Goal: Task Accomplishment & Management: Use online tool/utility

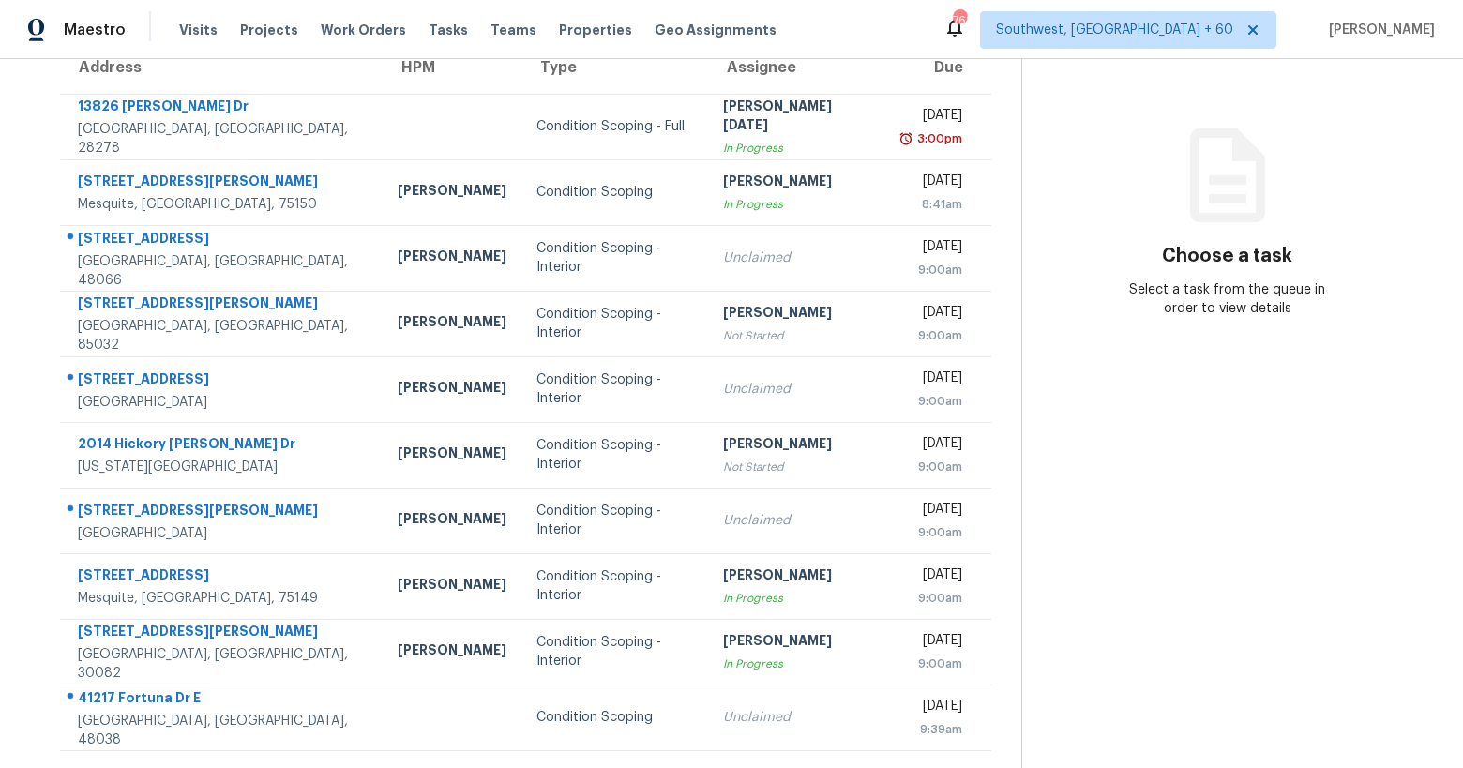
scroll to position [208, 0]
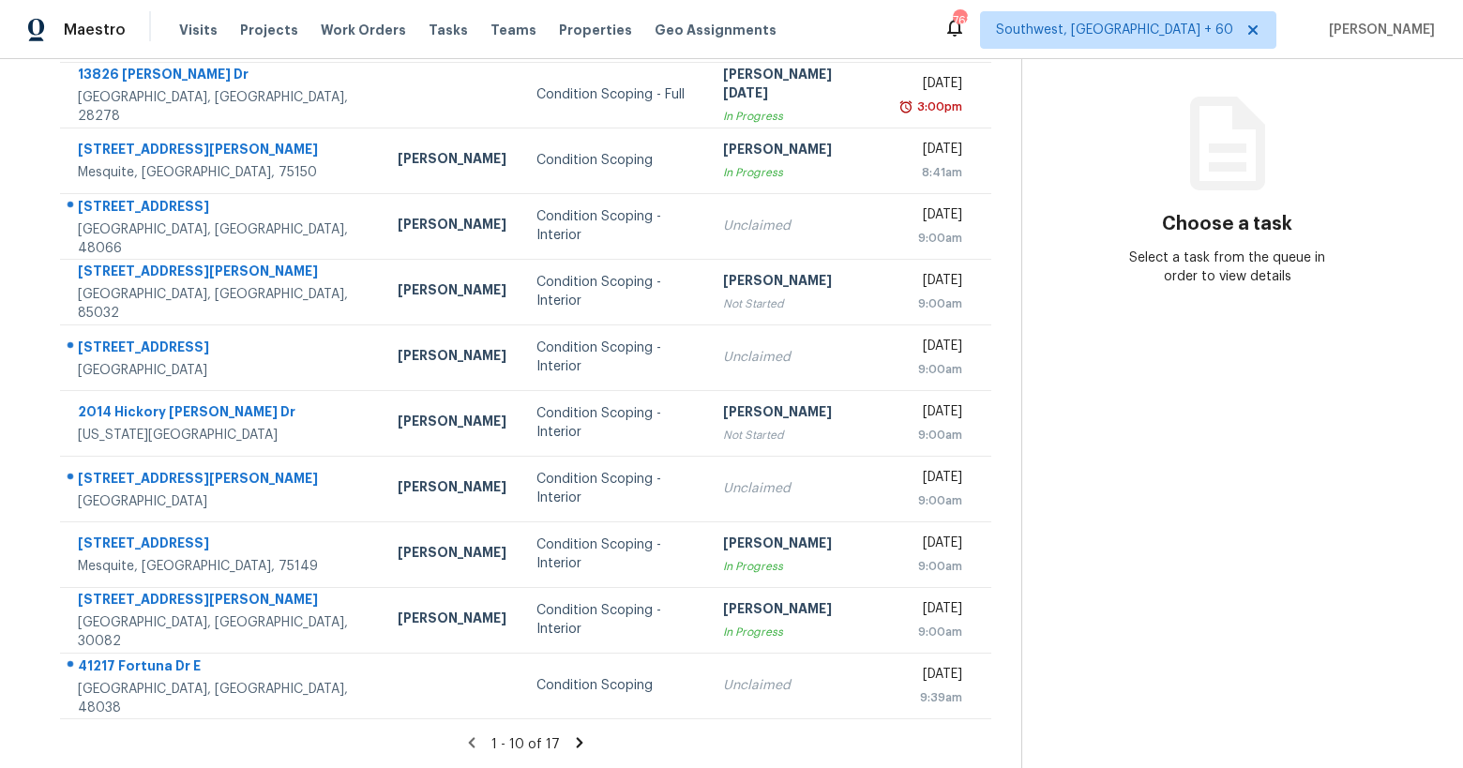
click at [578, 741] on icon at bounding box center [579, 742] width 7 height 10
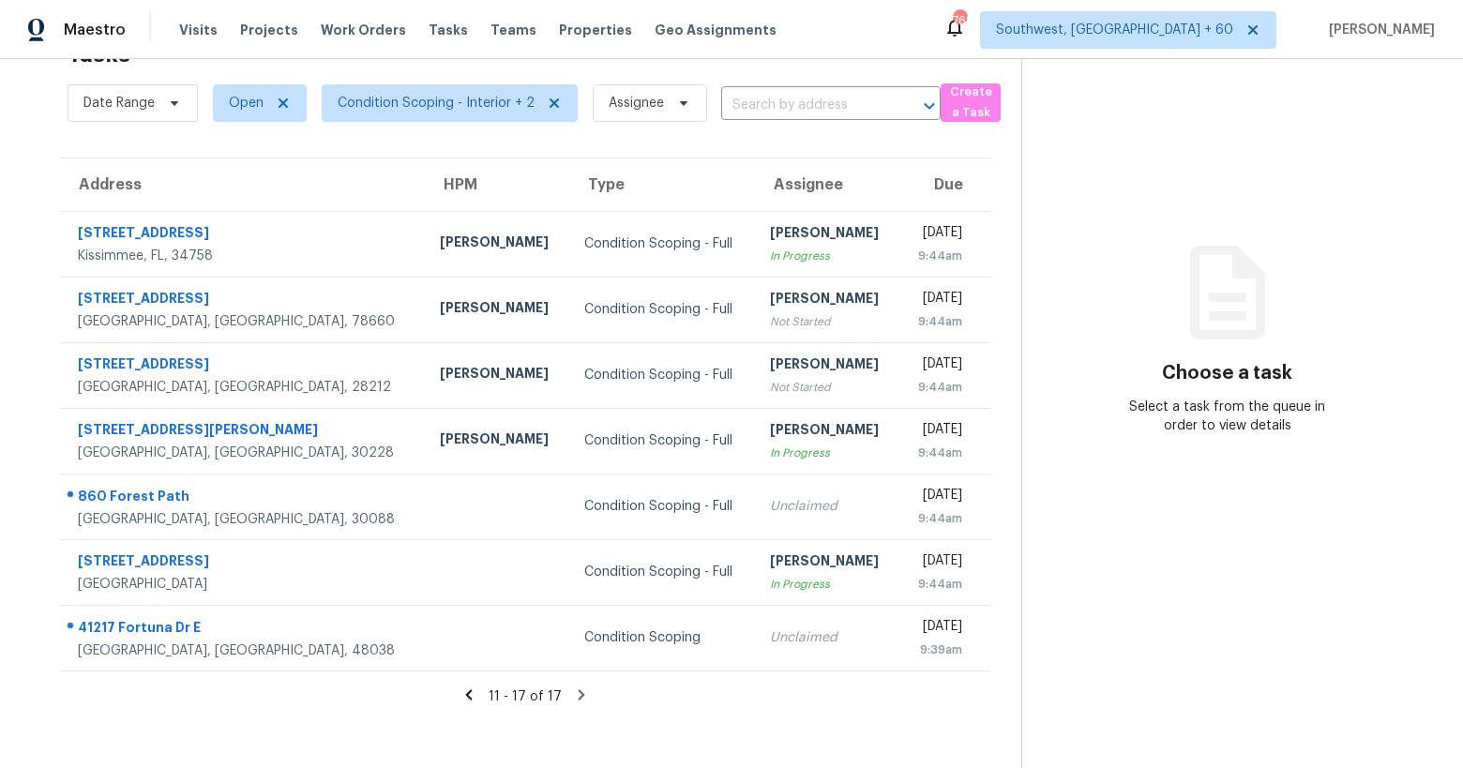
click at [1118, 198] on section "Choose a task Select a task from the queue in order to view details" at bounding box center [1228, 384] width 412 height 768
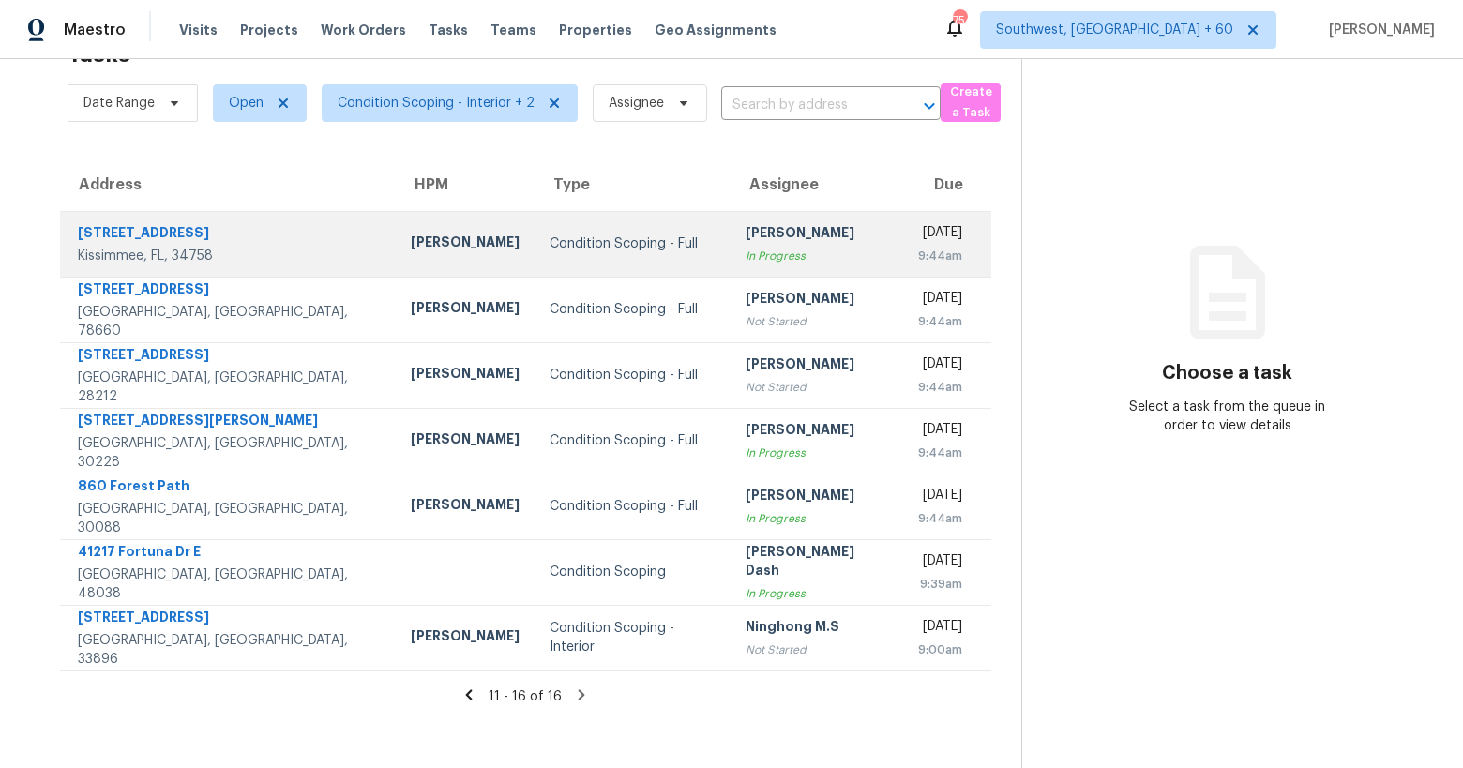
scroll to position [0, 0]
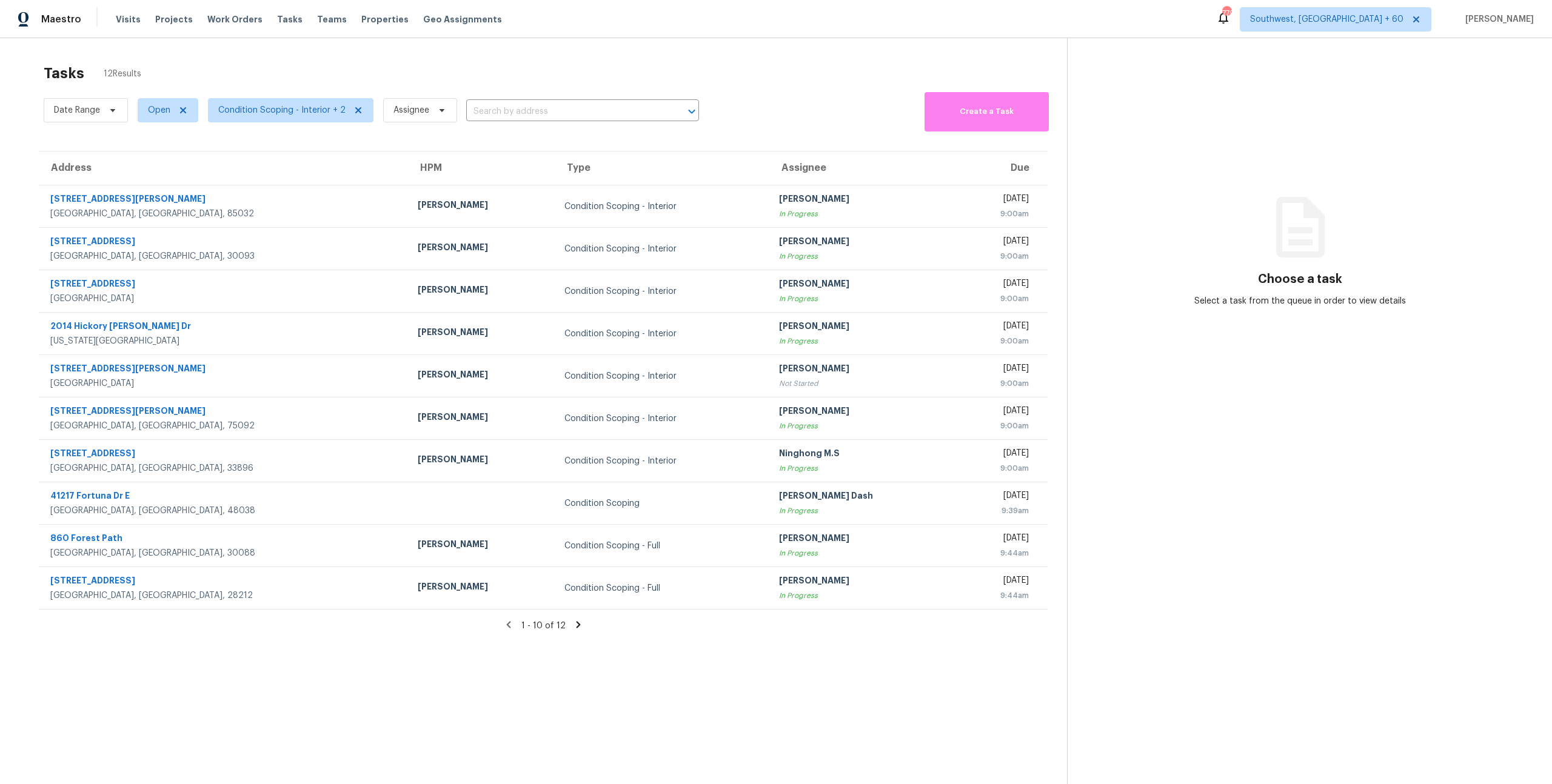
click at [344, 51] on div "Tasks 12 Results Date Range Open Condition Scoping - Interior + 2 Assignee ​ Cr…" at bounding box center [776, 430] width 1552 height 784
click at [199, 71] on div "Tasks 12 Results" at bounding box center [556, 73] width 1023 height 32
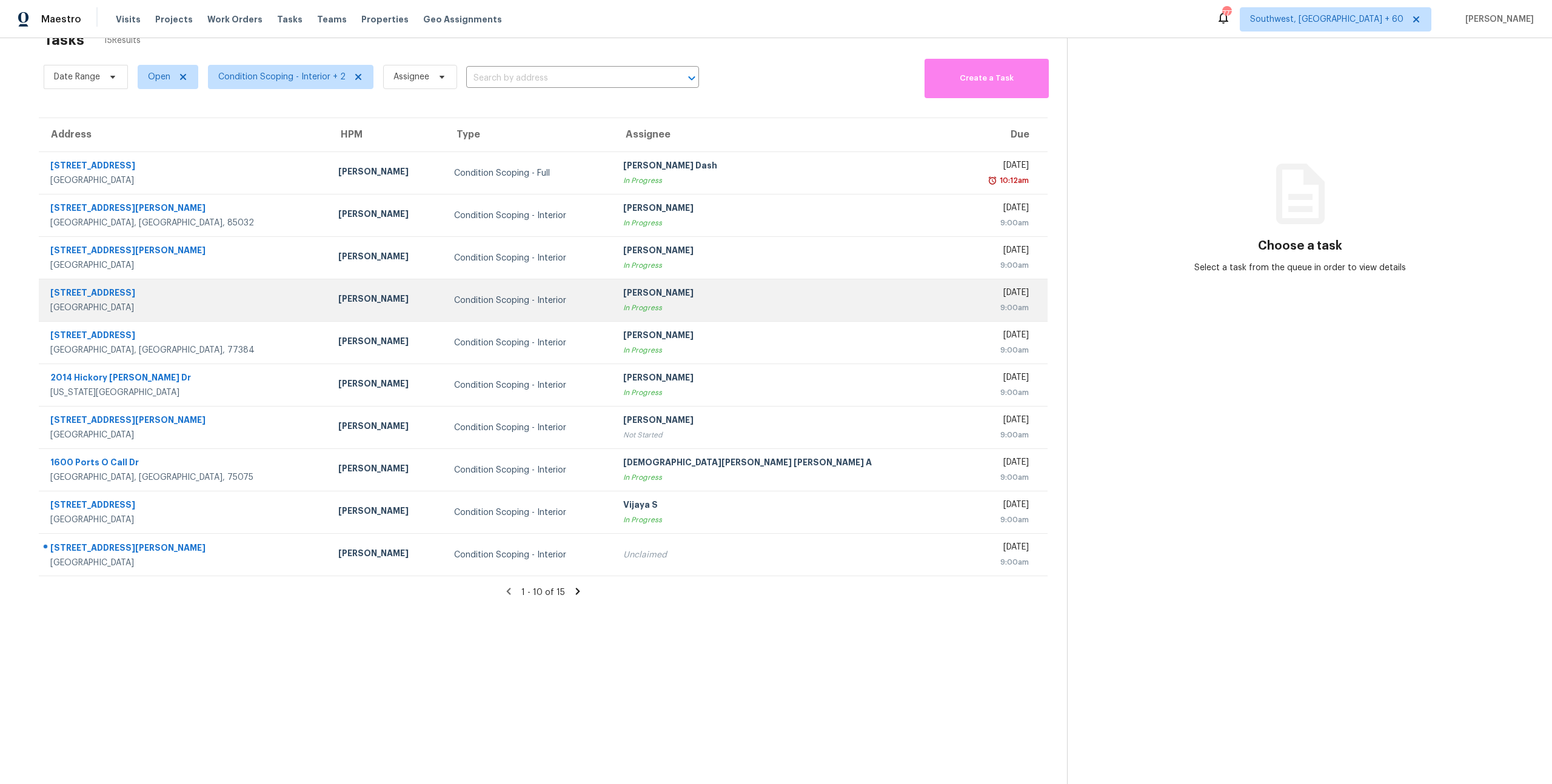
scroll to position [38, 0]
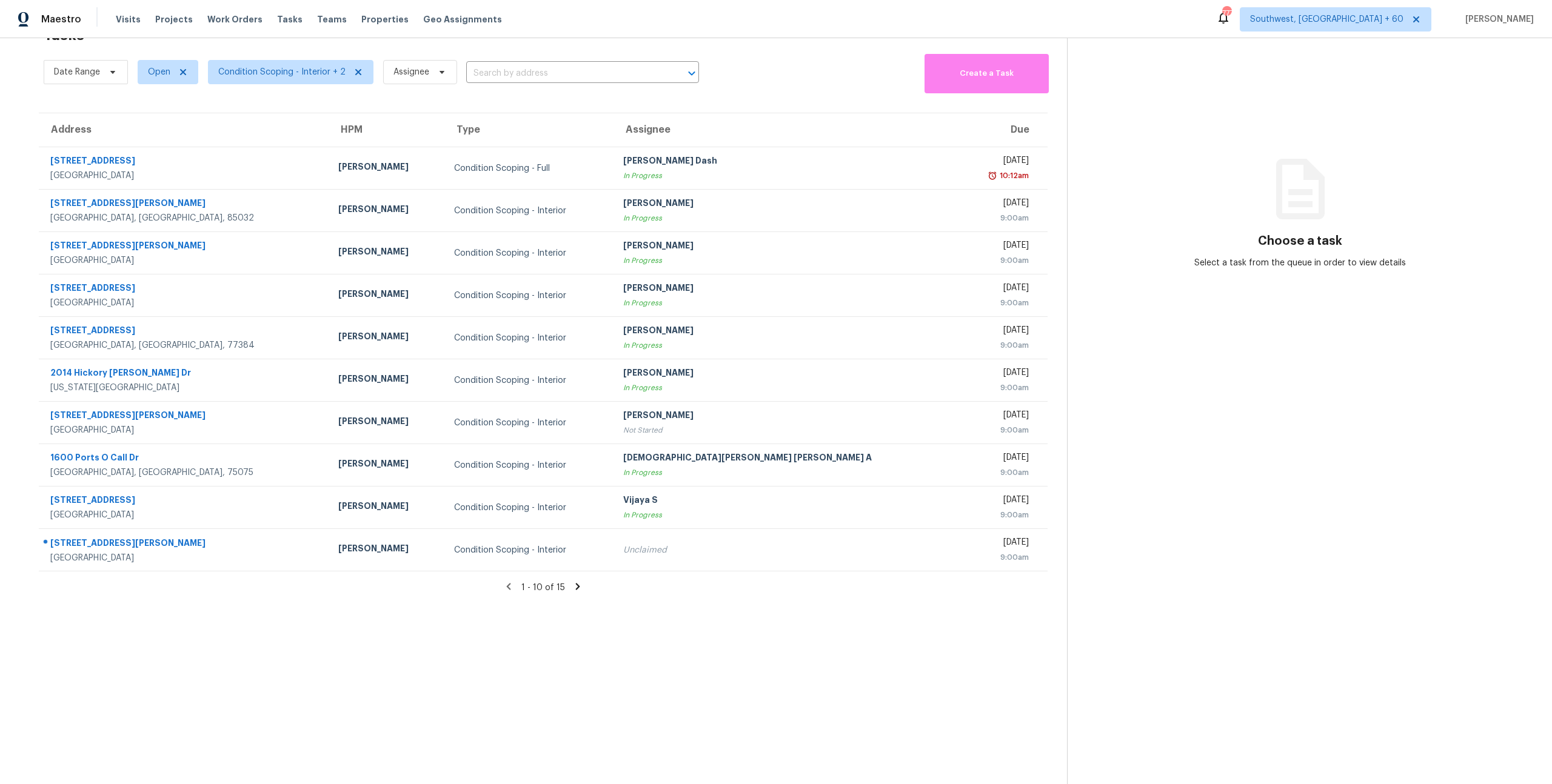
click at [577, 587] on icon at bounding box center [578, 586] width 5 height 6
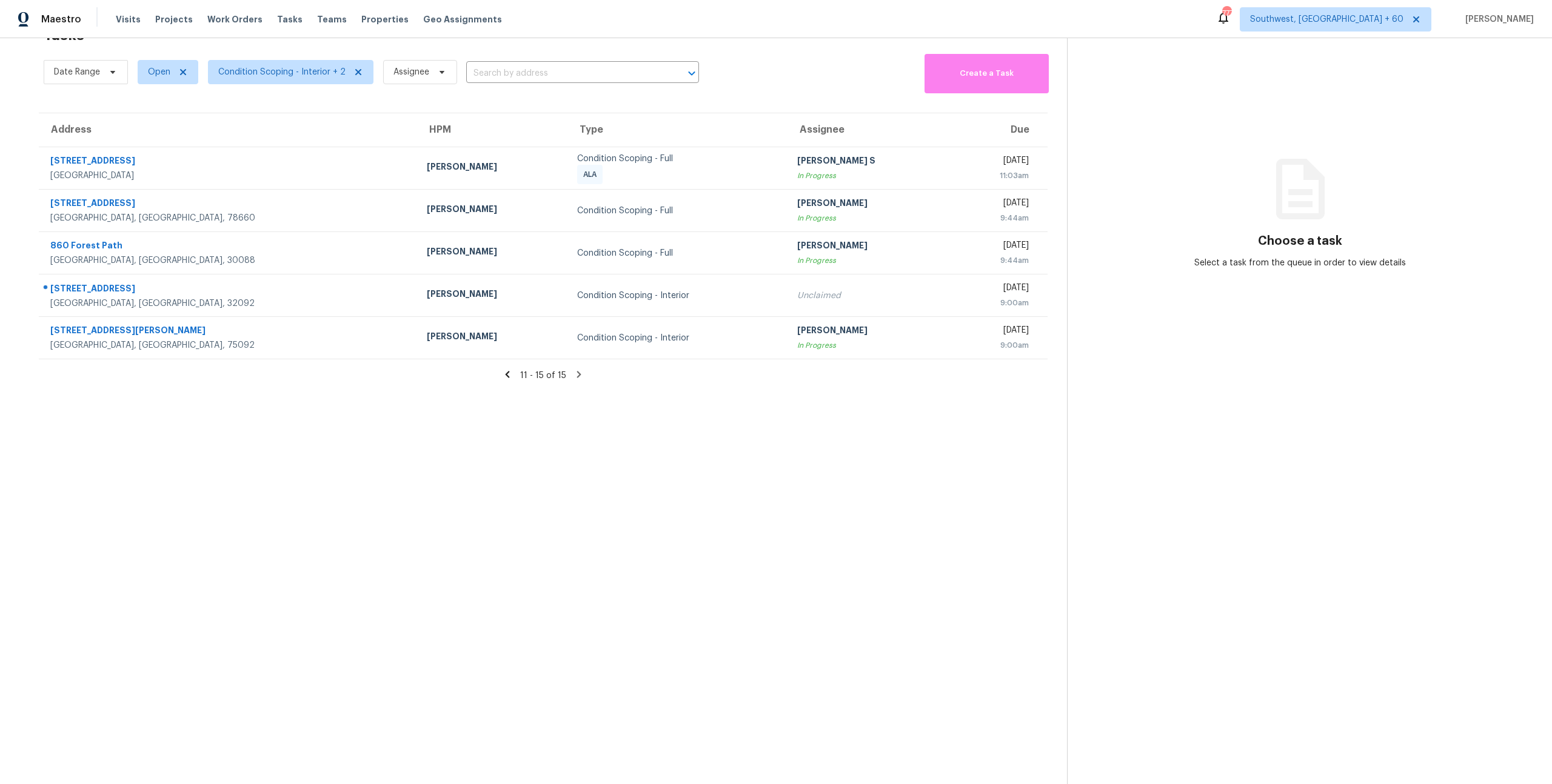
click at [509, 377] on icon at bounding box center [507, 375] width 5 height 6
